Goal: Task Accomplishment & Management: Complete application form

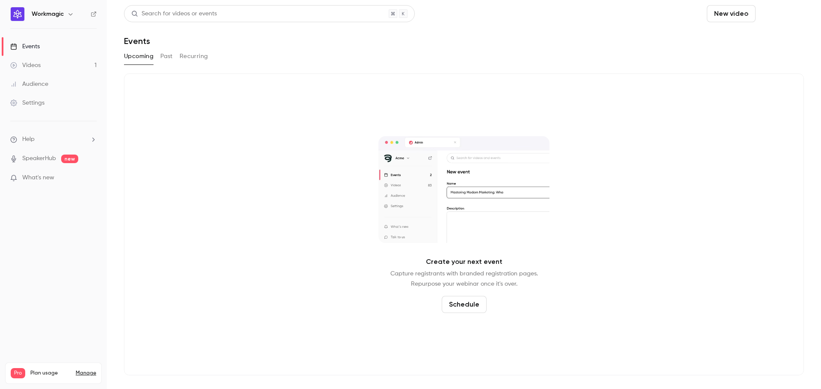
click at [769, 16] on button "Schedule" at bounding box center [781, 13] width 45 height 17
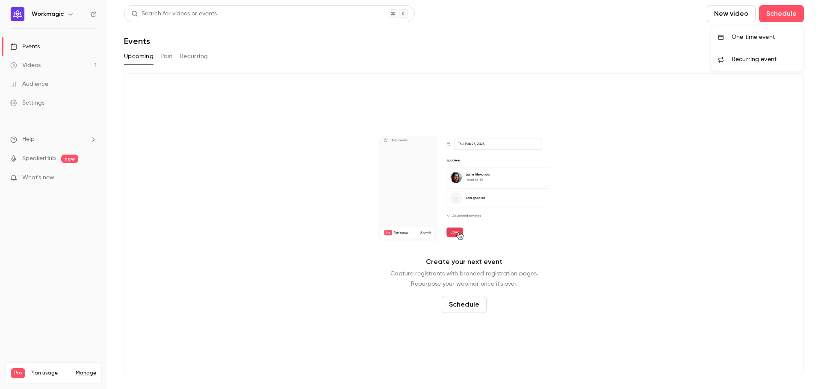
click at [750, 43] on li "One time event" at bounding box center [757, 37] width 92 height 22
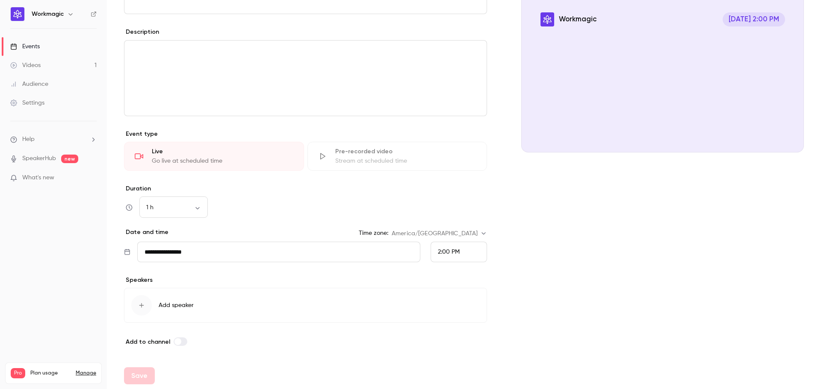
scroll to position [96, 0]
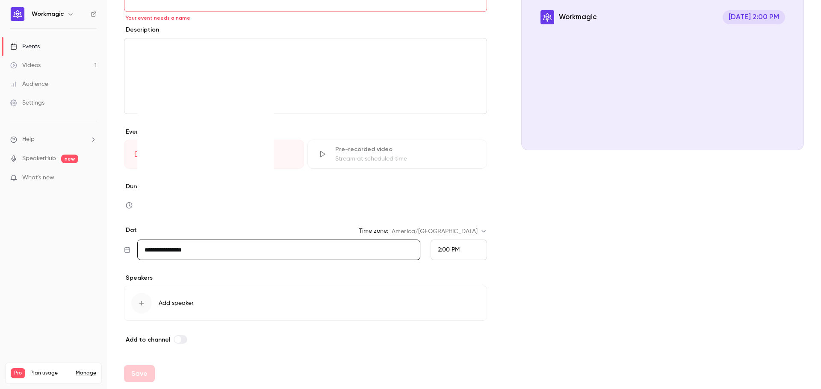
click at [234, 250] on input "**********" at bounding box center [278, 250] width 283 height 21
click at [222, 180] on div "18" at bounding box center [223, 179] width 13 height 13
type input "**********"
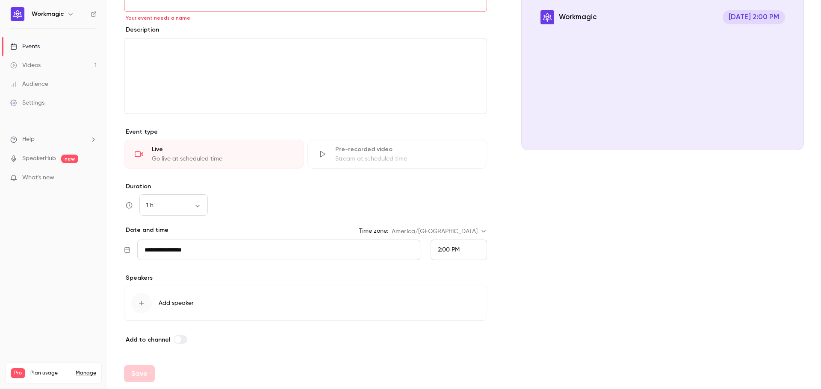
click at [441, 251] on span "2:00 PM" at bounding box center [449, 250] width 22 height 6
click at [436, 112] on li "11:00 AM" at bounding box center [455, 105] width 56 height 23
click at [530, 222] on div "Cover image Workmagic Sep 18, 11:00 AM" at bounding box center [662, 163] width 283 height 364
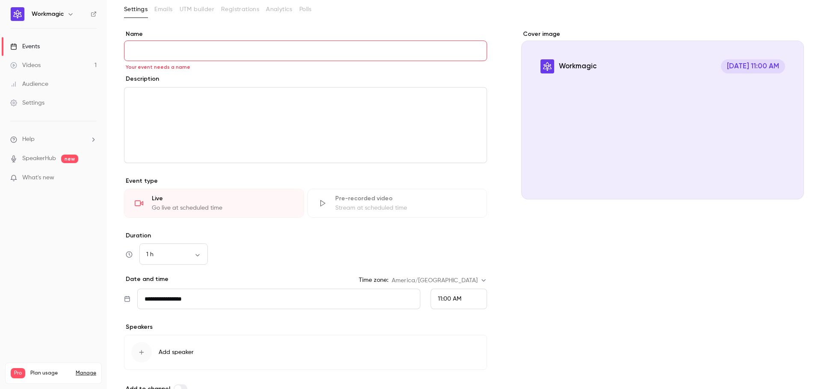
scroll to position [0, 0]
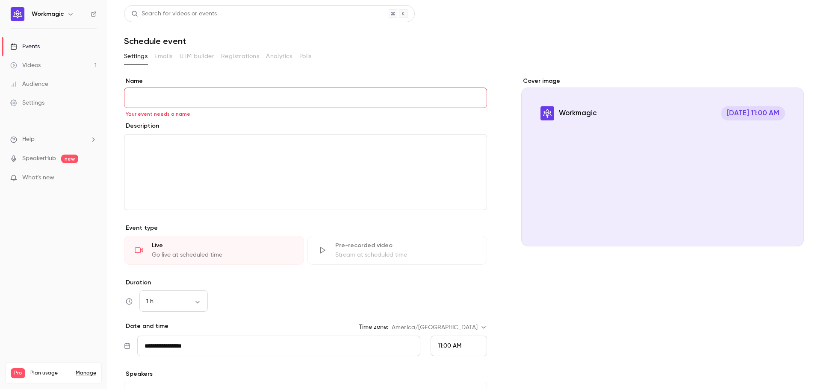
click at [273, 91] on input "Name" at bounding box center [305, 98] width 363 height 21
paste input "**********"
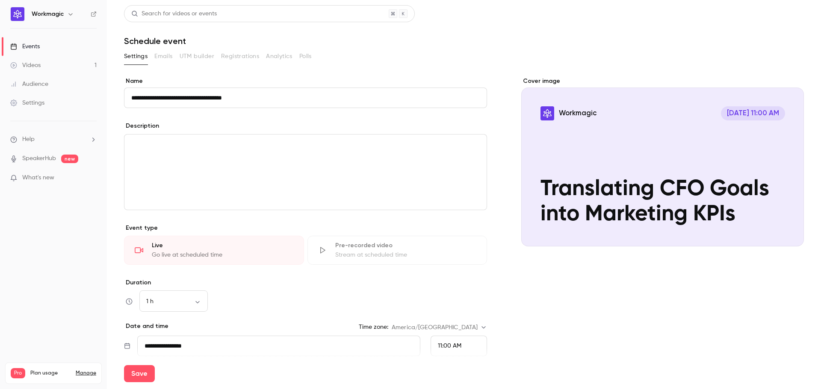
click at [291, 100] on input "**********" at bounding box center [305, 98] width 363 height 21
paste input "**********"
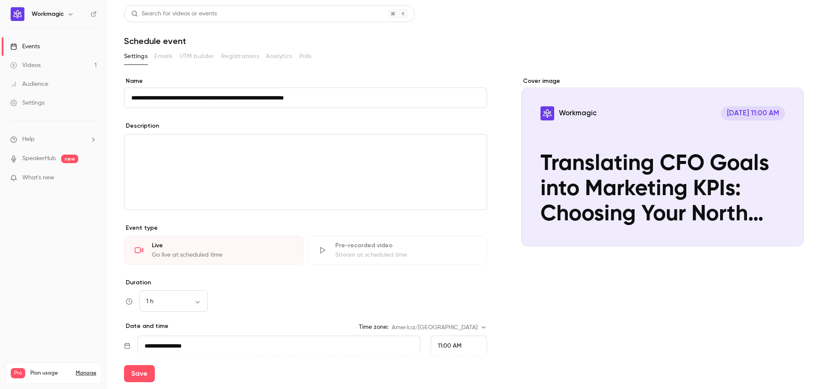
drag, startPoint x: 247, startPoint y: 98, endPoint x: 359, endPoint y: 102, distance: 111.6
click at [359, 102] on input "**********" at bounding box center [305, 98] width 363 height 21
type input "**********"
click at [632, 286] on div "Cover image Workmagic Sep 18, 11:00 AM Translating CFO Goals into Marketing KPI…" at bounding box center [662, 259] width 283 height 364
click at [707, 50] on div "Settings Emails UTM builder Registrations Analytics Polls" at bounding box center [464, 57] width 680 height 14
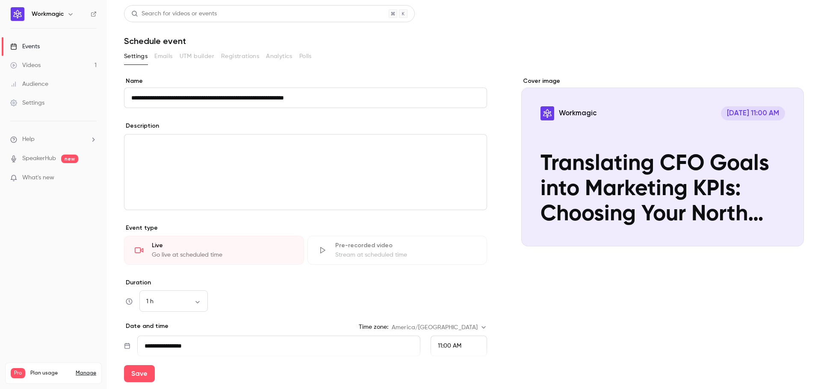
click at [785, 229] on icon "Cover image" at bounding box center [788, 231] width 6 height 6
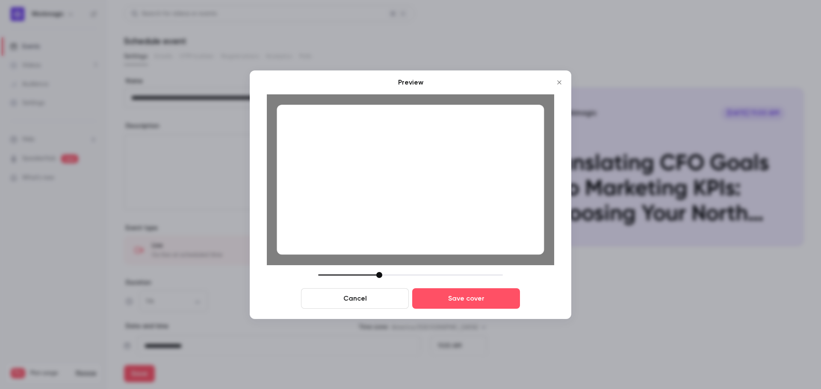
drag, startPoint x: 269, startPoint y: 267, endPoint x: 274, endPoint y: 265, distance: 5.0
click at [274, 265] on div "Preview Cancel Save cover" at bounding box center [410, 193] width 287 height 232
click at [377, 273] on div at bounding box center [377, 275] width 6 height 6
click at [433, 196] on div at bounding box center [410, 180] width 267 height 150
click at [379, 274] on div at bounding box center [379, 275] width 6 height 6
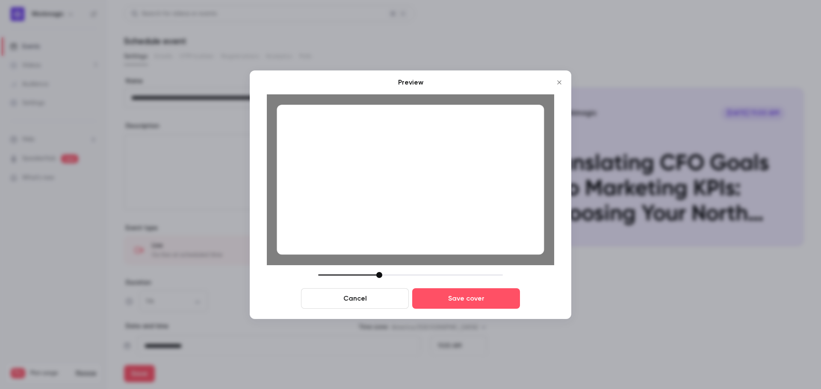
drag, startPoint x: 449, startPoint y: 171, endPoint x: 444, endPoint y: 174, distance: 6.0
click at [444, 174] on div at bounding box center [410, 180] width 267 height 150
click at [358, 297] on button "Cancel" at bounding box center [355, 298] width 108 height 21
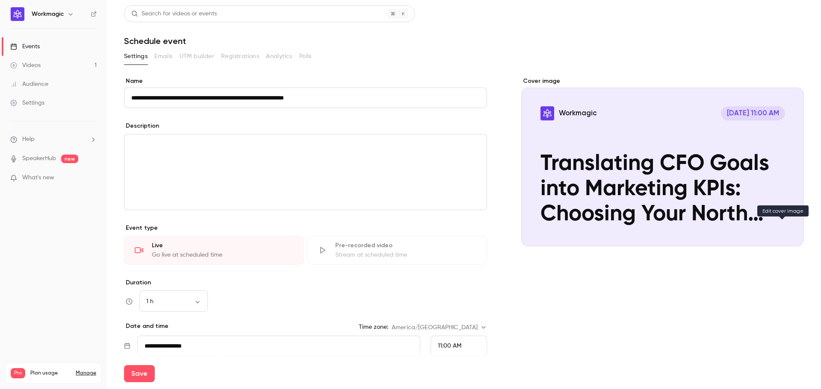
click at [787, 227] on button "Workmagic Sep 18, 11:00 AM Translating CFO Goals into Marketing KPIs: Choosing …" at bounding box center [788, 231] width 17 height 17
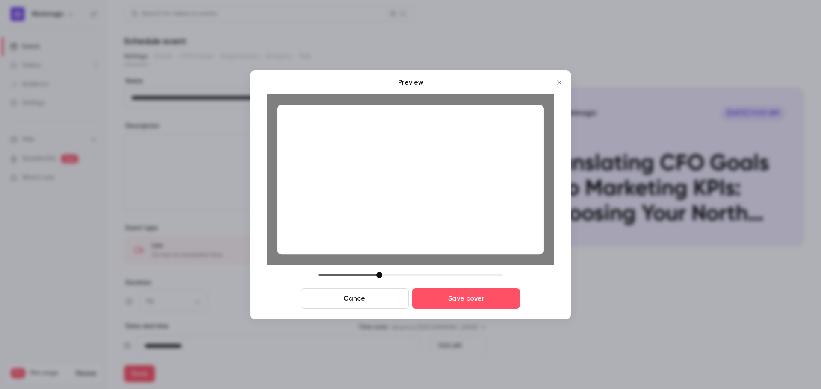
drag, startPoint x: 508, startPoint y: 235, endPoint x: 503, endPoint y: 235, distance: 5.1
click at [503, 235] on div at bounding box center [410, 180] width 267 height 150
click at [500, 304] on button "Save cover" at bounding box center [466, 298] width 108 height 21
click at [477, 300] on button "Save cover" at bounding box center [466, 298] width 108 height 21
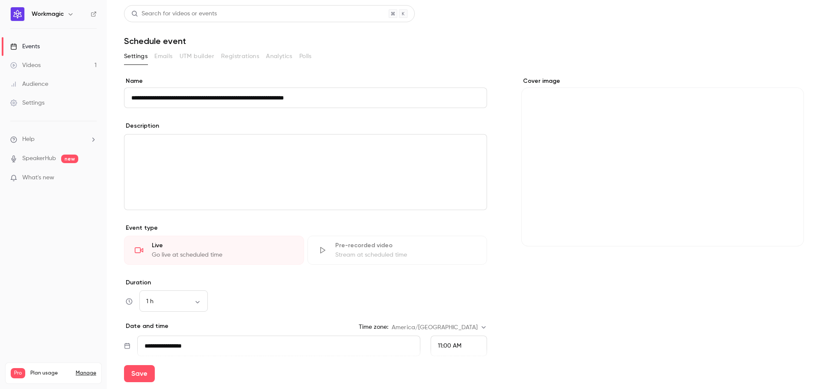
click at [665, 279] on div "Cover image" at bounding box center [662, 259] width 283 height 364
click at [698, 313] on div "Cover image" at bounding box center [662, 259] width 283 height 364
click at [358, 151] on div "editor" at bounding box center [305, 172] width 362 height 75
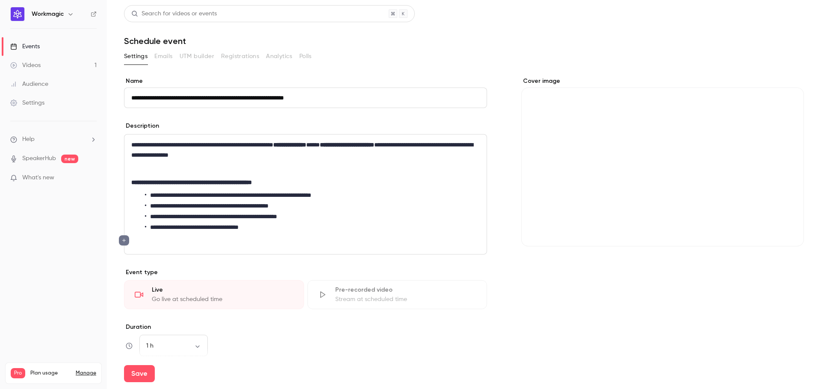
click at [538, 338] on div "Cover image" at bounding box center [662, 281] width 283 height 409
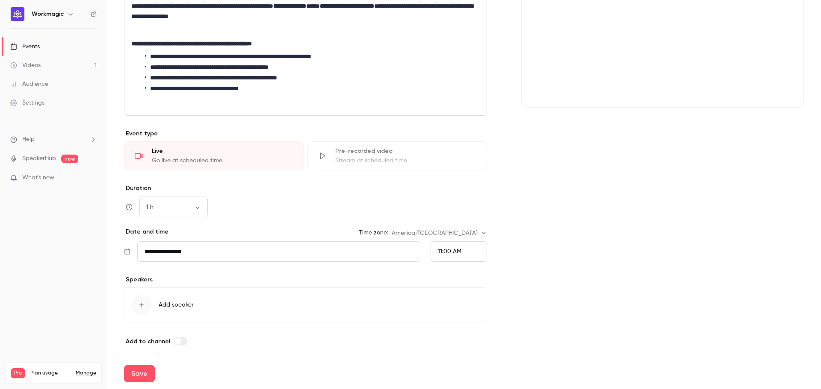
scroll to position [141, 0]
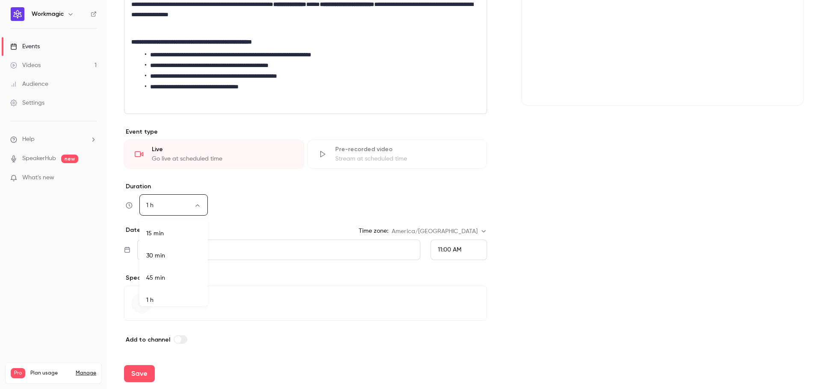
click at [194, 209] on body "**********" at bounding box center [410, 194] width 821 height 389
click at [182, 250] on li "30 min" at bounding box center [173, 251] width 68 height 22
type input "**"
click at [594, 222] on div "Cover image" at bounding box center [662, 140] width 283 height 409
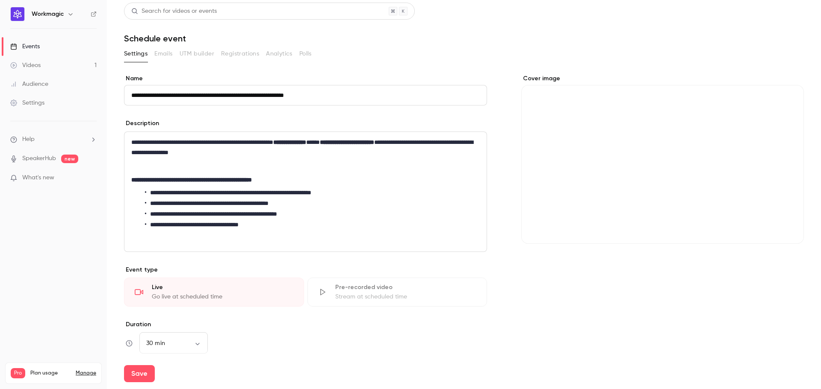
scroll to position [0, 0]
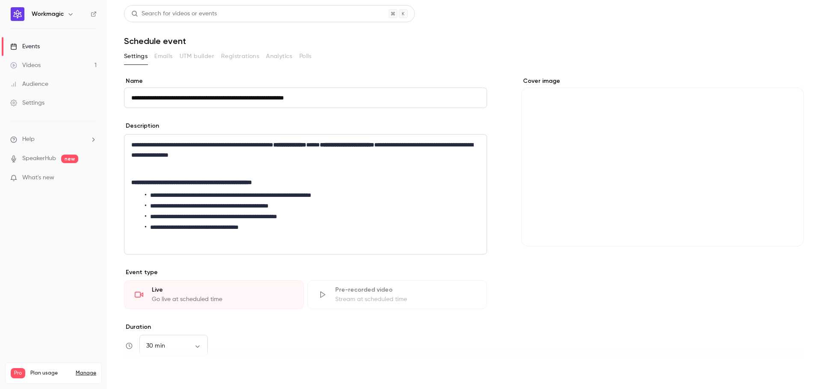
click at [149, 370] on button "Save" at bounding box center [139, 373] width 31 height 17
type input "**"
type input "**********"
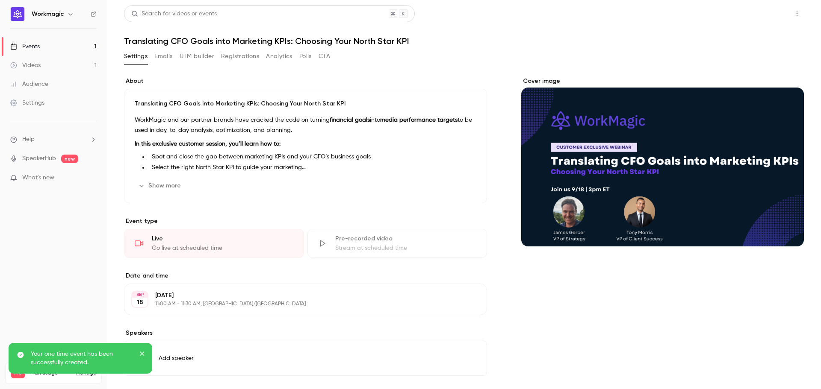
click at [758, 15] on button "Share" at bounding box center [766, 13] width 34 height 17
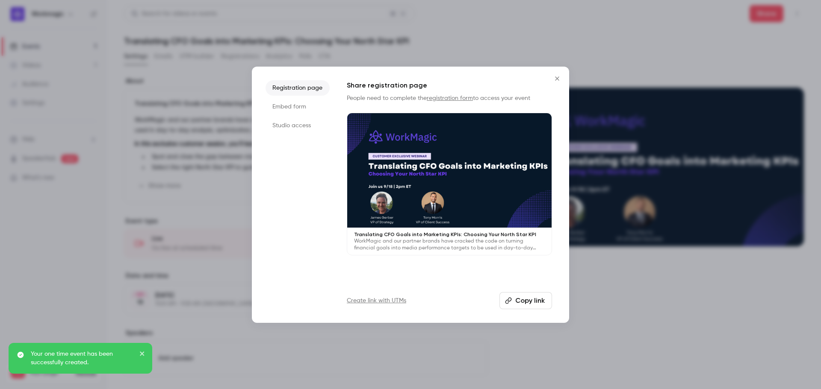
click at [524, 303] on button "Copy link" at bounding box center [525, 300] width 53 height 17
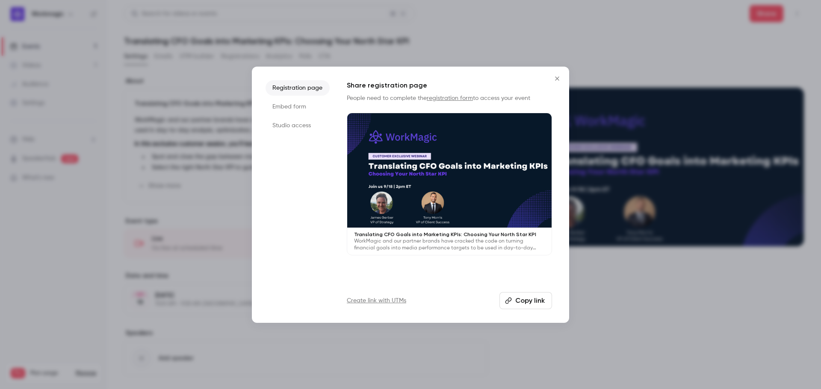
click at [557, 78] on icon "Close" at bounding box center [557, 78] width 10 height 7
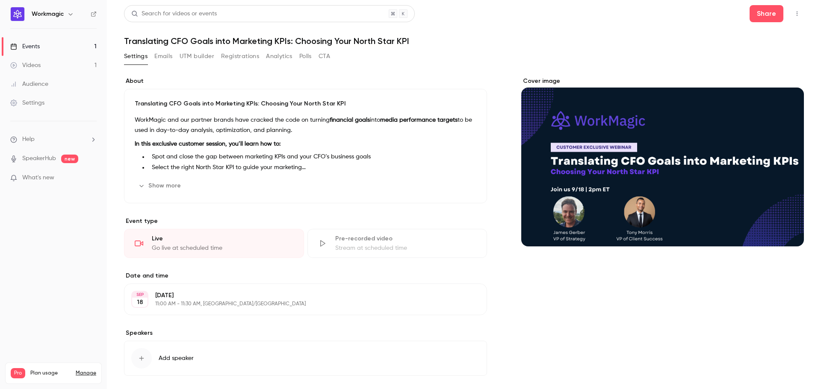
click at [45, 65] on link "Videos 1" at bounding box center [53, 65] width 107 height 19
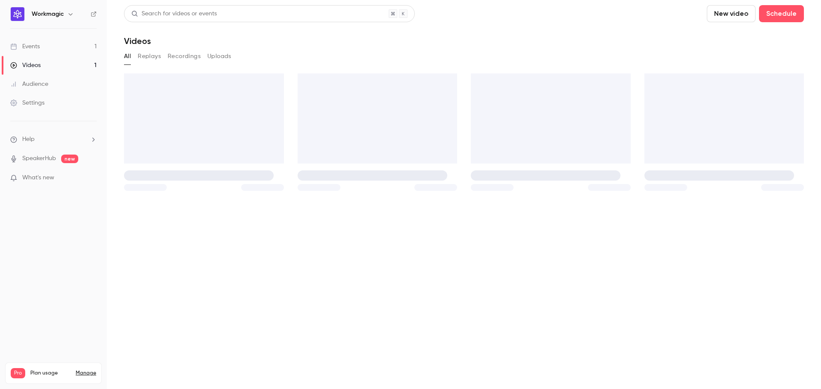
click at [56, 45] on link "Events 1" at bounding box center [53, 46] width 107 height 19
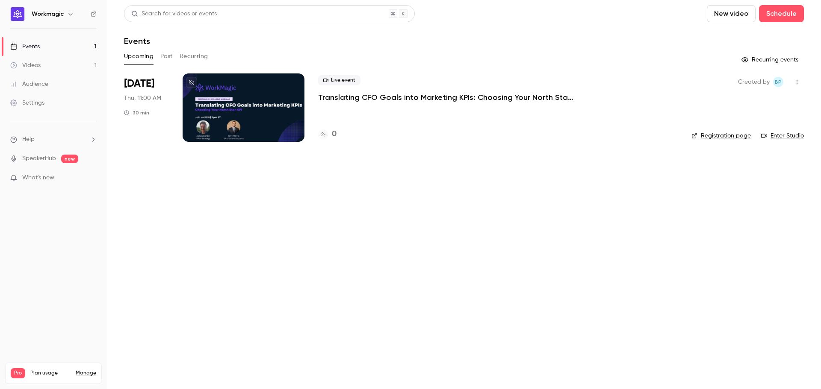
click at [420, 97] on p "Translating CFO Goals into Marketing KPIs: Choosing Your North Star KPI" at bounding box center [446, 97] width 256 height 10
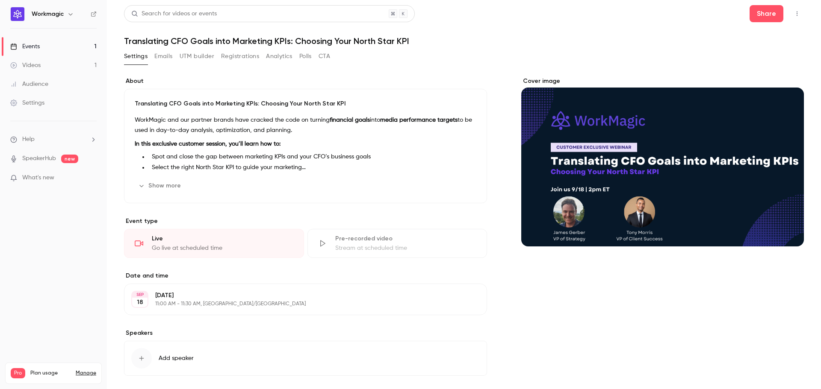
click at [164, 56] on button "Emails" at bounding box center [163, 57] width 18 height 14
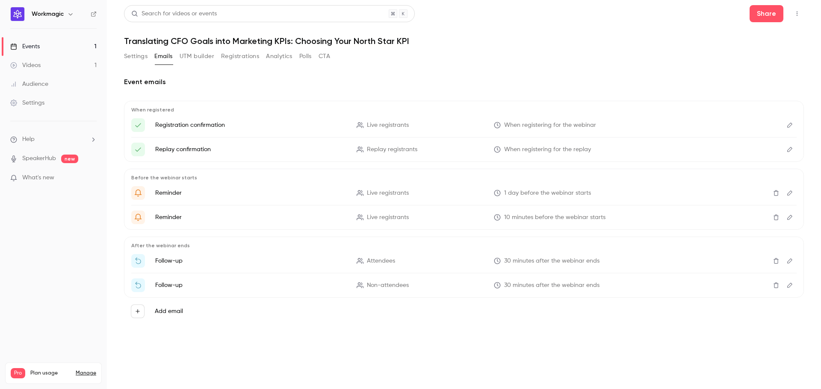
click at [198, 58] on button "UTM builder" at bounding box center [197, 57] width 35 height 14
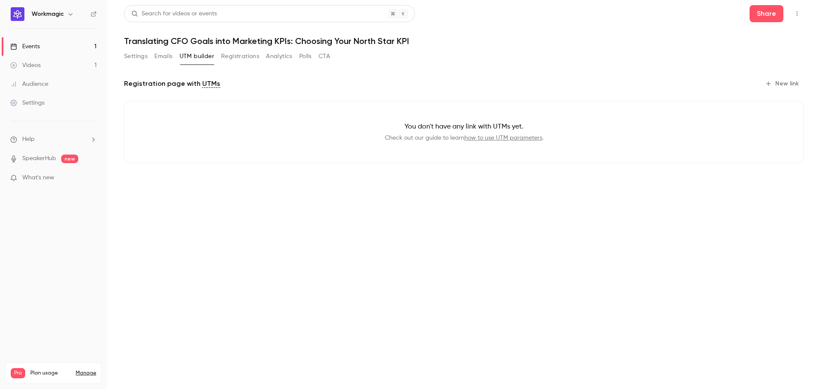
click at [235, 58] on button "Registrations" at bounding box center [240, 57] width 38 height 14
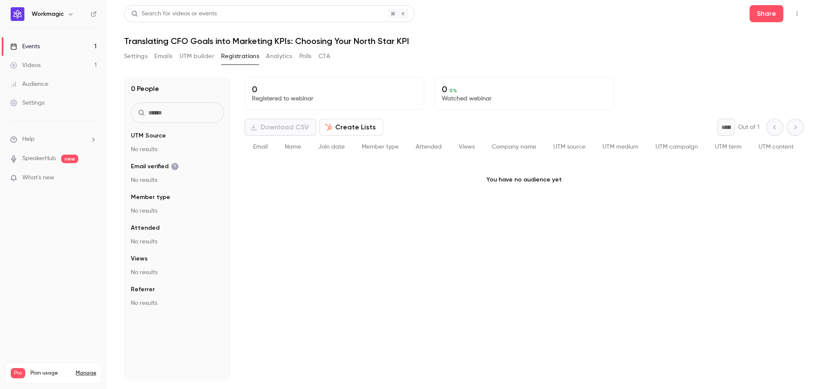
click at [273, 58] on button "Analytics" at bounding box center [279, 57] width 26 height 14
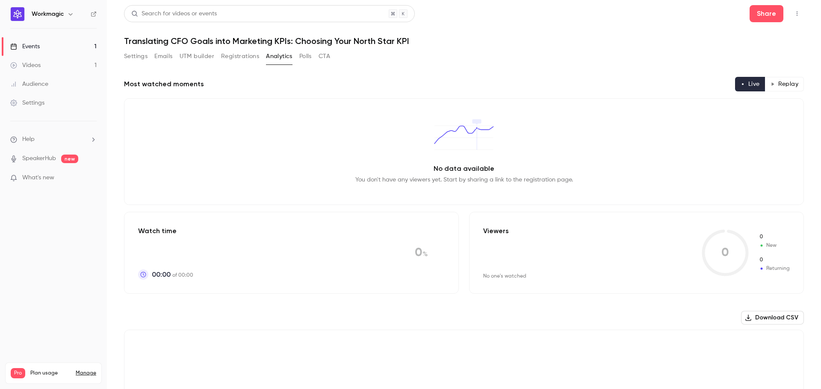
click at [308, 57] on button "Polls" at bounding box center [305, 57] width 12 height 14
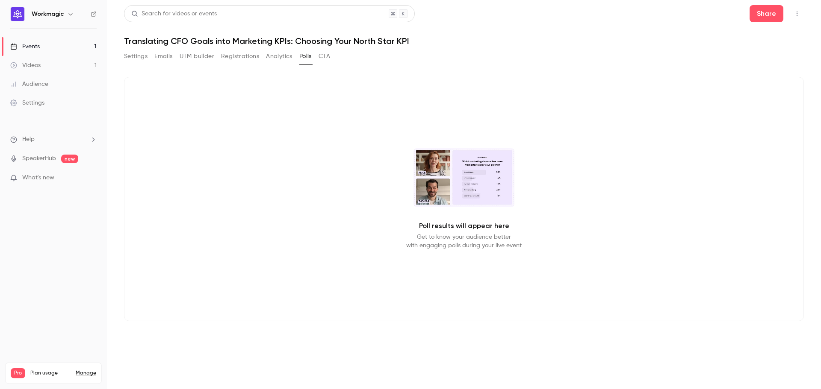
click at [330, 58] on button "CTA" at bounding box center [324, 57] width 12 height 14
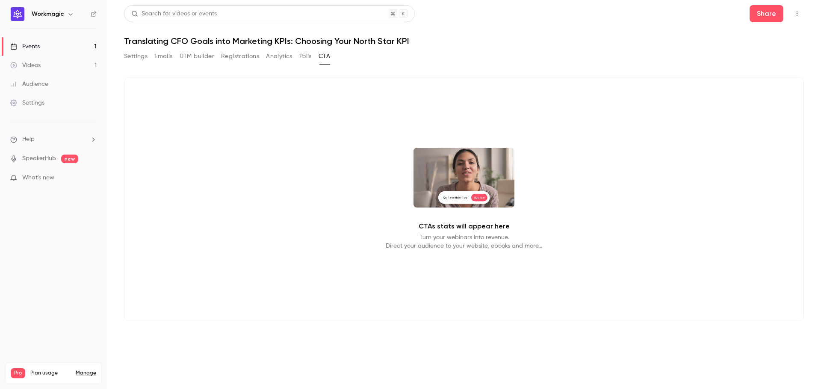
click at [283, 57] on button "Analytics" at bounding box center [279, 57] width 26 height 14
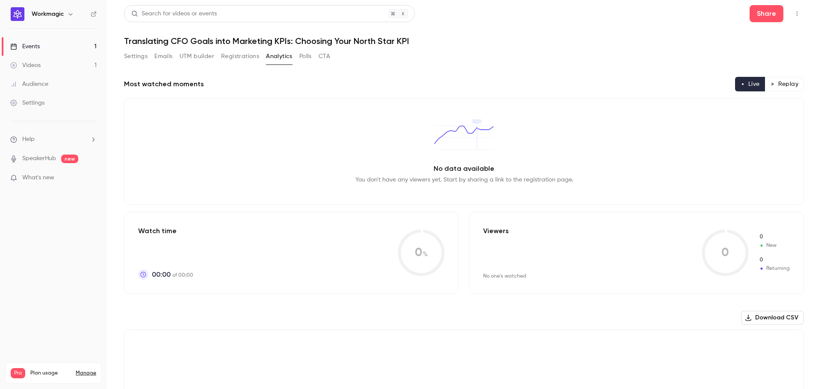
click at [251, 59] on button "Registrations" at bounding box center [240, 57] width 38 height 14
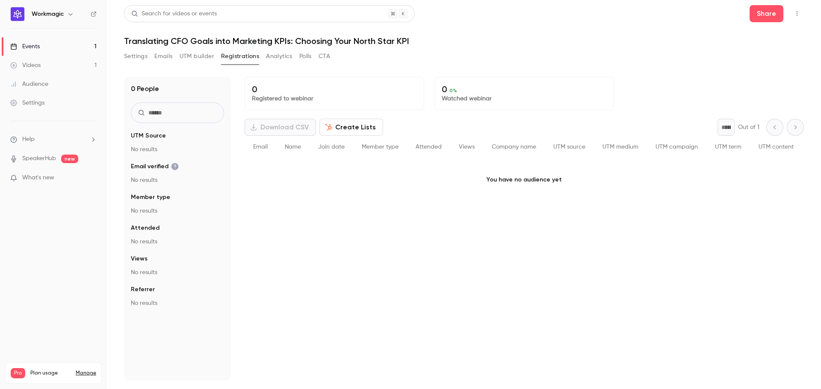
click at [202, 55] on button "UTM builder" at bounding box center [197, 57] width 35 height 14
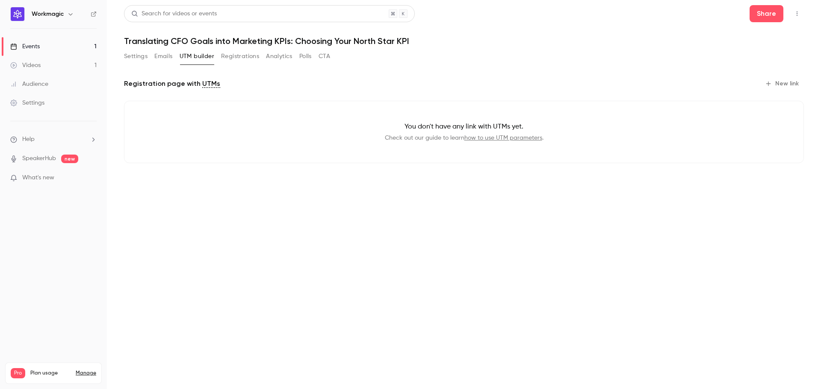
click at [160, 59] on button "Emails" at bounding box center [163, 57] width 18 height 14
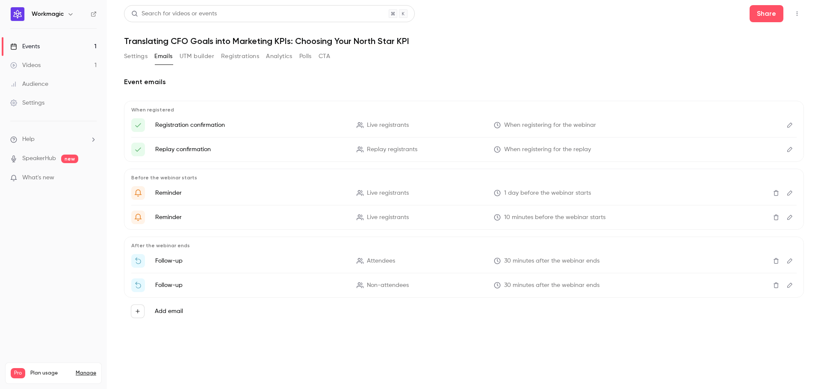
click at [144, 59] on button "Settings" at bounding box center [136, 57] width 24 height 14
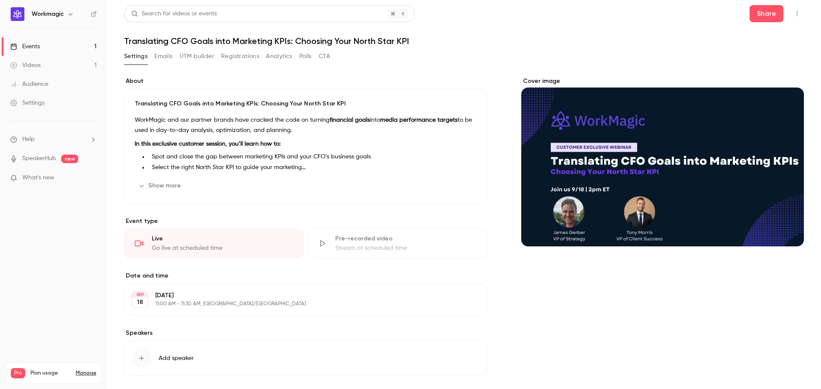
scroll to position [40, 0]
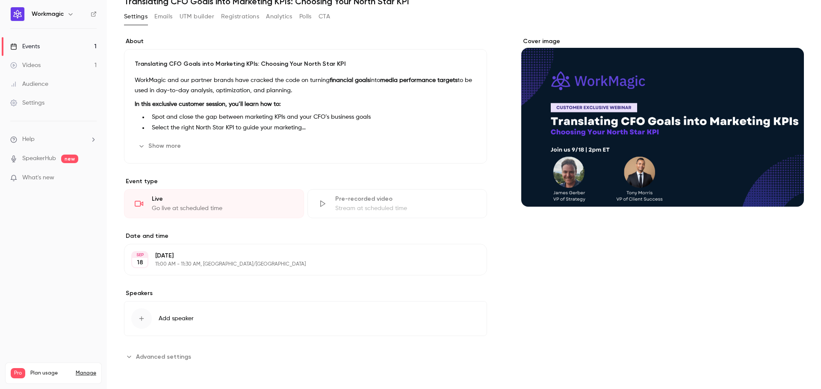
click at [150, 358] on span "Advanced settings" at bounding box center [163, 357] width 55 height 9
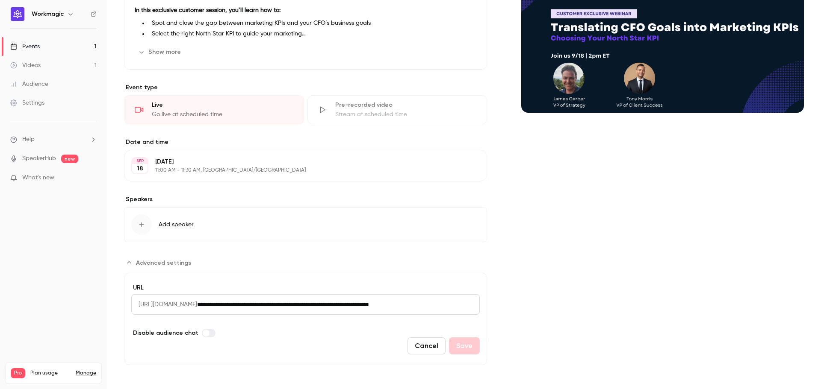
scroll to position [135, 0]
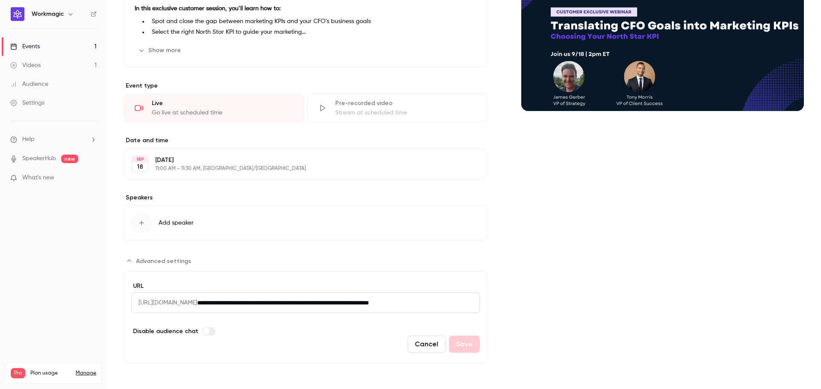
click at [130, 262] on icon "Advanced settings" at bounding box center [129, 261] width 7 height 7
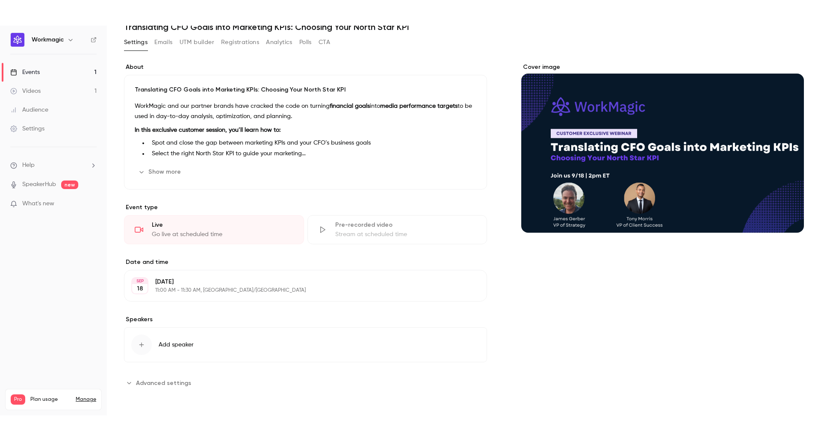
scroll to position [0, 0]
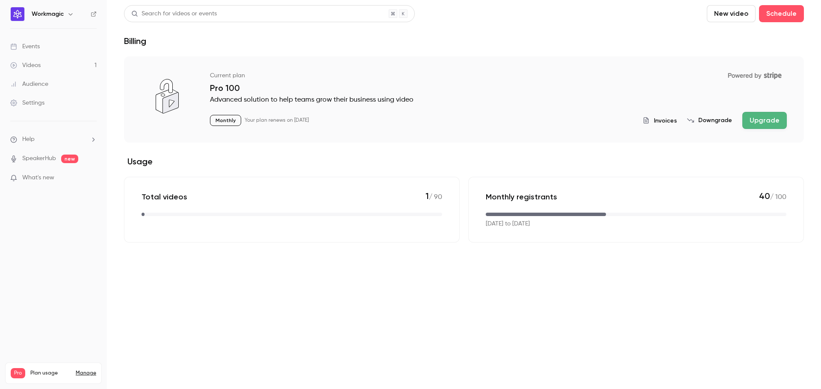
click at [37, 44] on div "Events" at bounding box center [24, 46] width 29 height 9
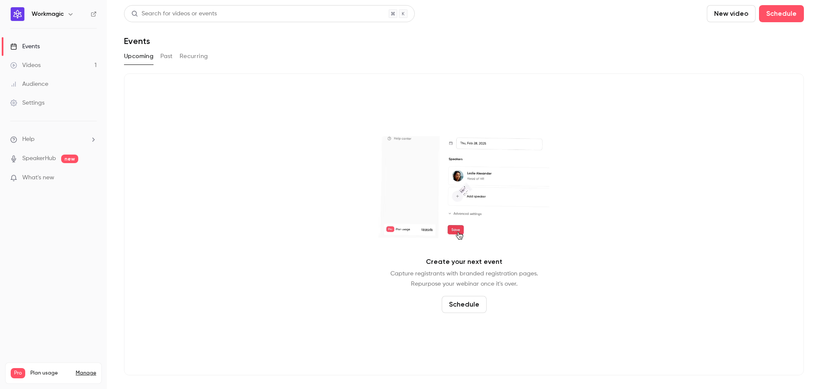
click at [161, 57] on button "Past" at bounding box center [166, 57] width 12 height 14
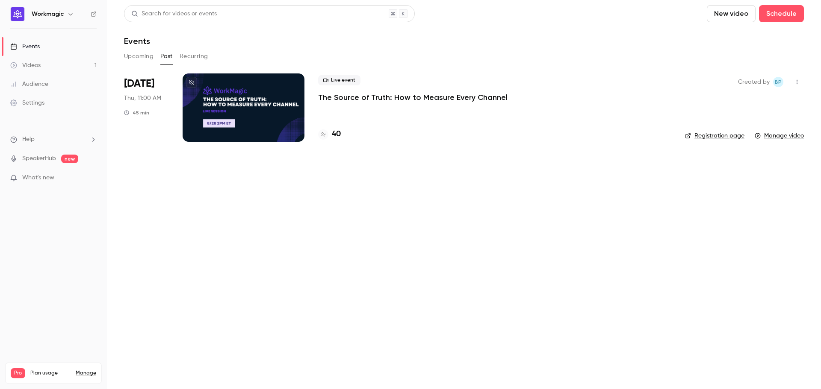
click at [401, 98] on p "The Source of Truth: How to Measure Every Channel" at bounding box center [412, 97] width 189 height 10
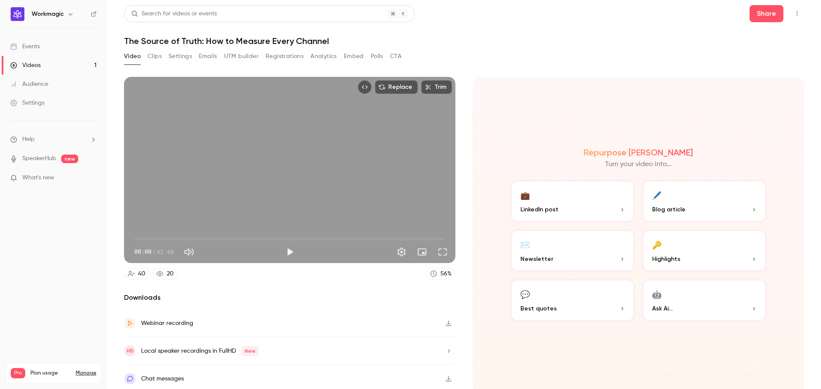
click at [271, 57] on button "Registrations" at bounding box center [284, 57] width 38 height 14
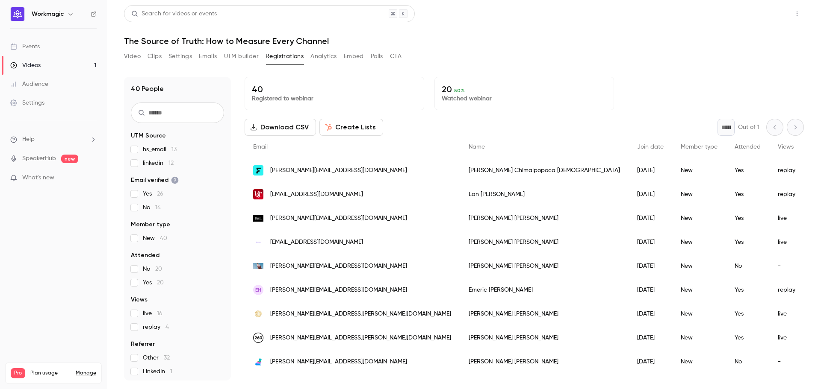
click at [762, 18] on button "Share" at bounding box center [766, 13] width 34 height 17
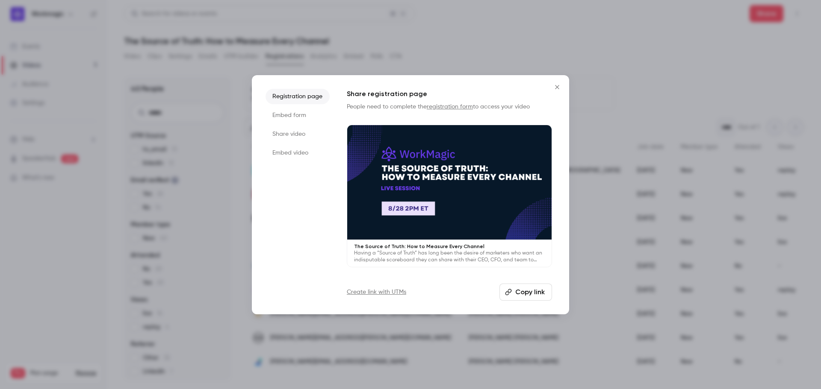
click at [530, 292] on button "Copy link" at bounding box center [525, 292] width 53 height 17
click at [553, 85] on icon "Close" at bounding box center [557, 87] width 10 height 7
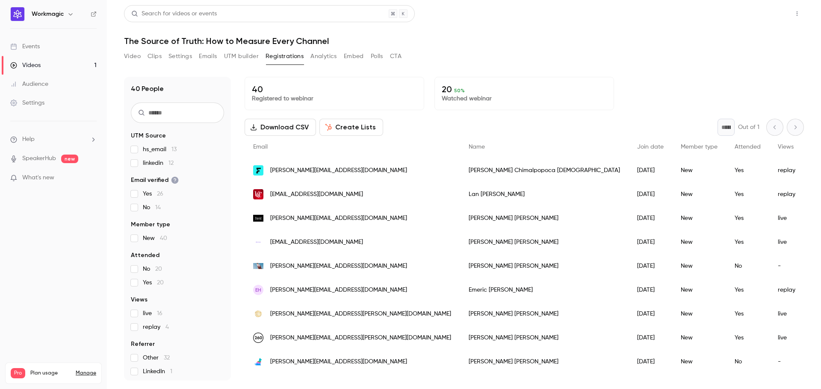
click at [756, 14] on button "Share" at bounding box center [766, 13] width 34 height 17
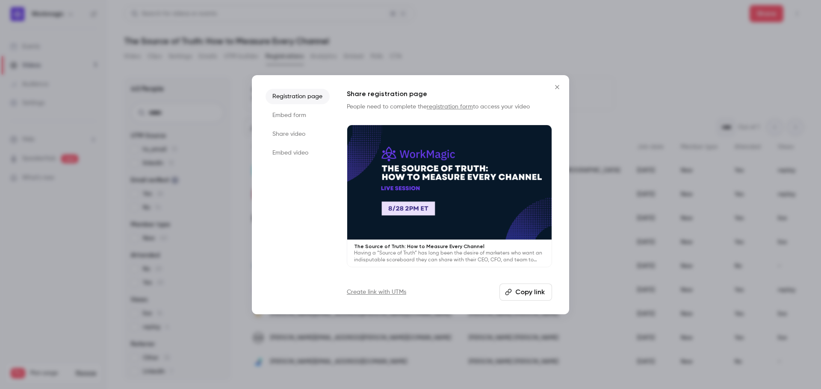
click at [529, 290] on button "Copy link" at bounding box center [525, 292] width 53 height 17
